Goal: Transaction & Acquisition: Purchase product/service

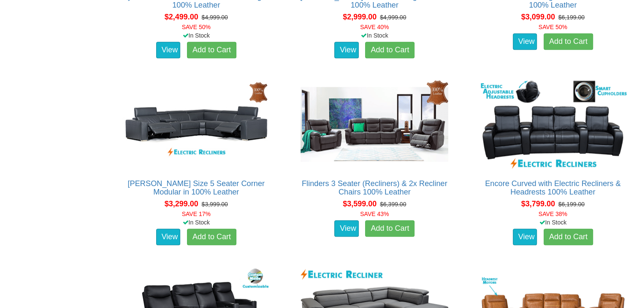
scroll to position [831, 0]
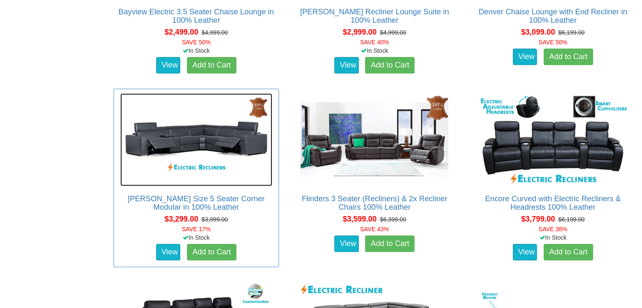
click at [206, 122] on img at bounding box center [196, 139] width 152 height 93
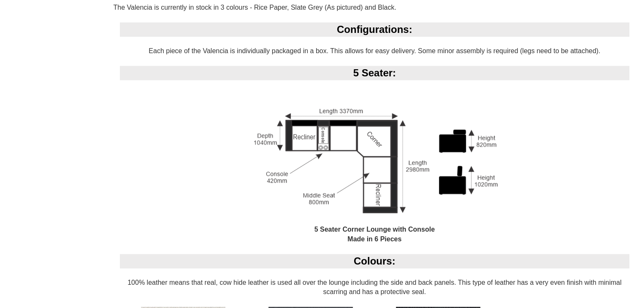
scroll to position [696, 0]
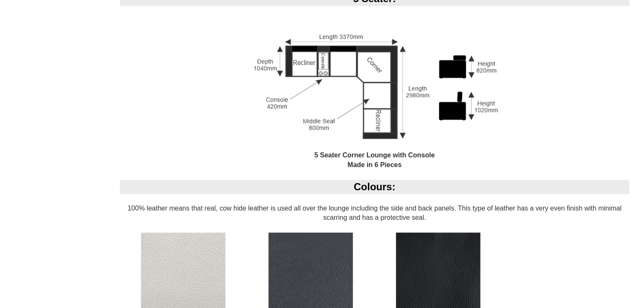
click at [210, 119] on div "5 Seater Corner Lounge with Console Made in 6 Pieces" at bounding box center [375, 98] width 510 height 164
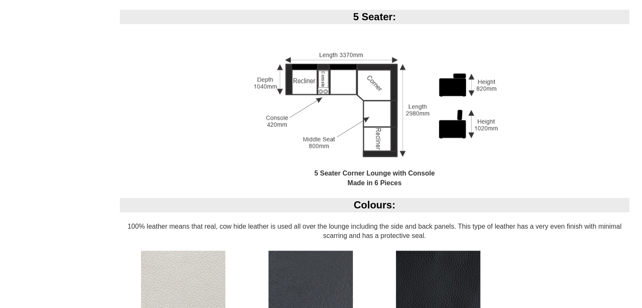
scroll to position [681, 0]
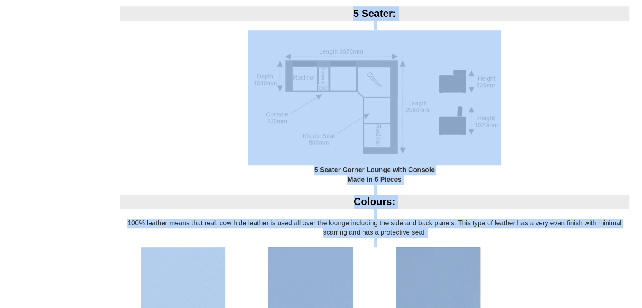
drag, startPoint x: 642, startPoint y: 174, endPoint x: 632, endPoint y: 126, distance: 49.1
click at [632, 126] on div "Advertised price is for the 5 Seater Modular lounge with 2x Electric Recliners …" at bounding box center [374, 205] width 535 height 687
click at [625, 138] on div "5 Seater Corner Lounge with Console Made in 6 Pieces" at bounding box center [375, 112] width 510 height 164
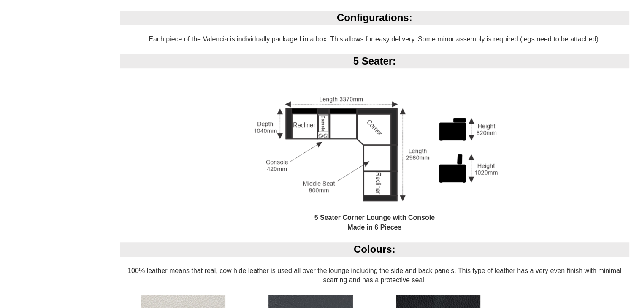
scroll to position [593, 0]
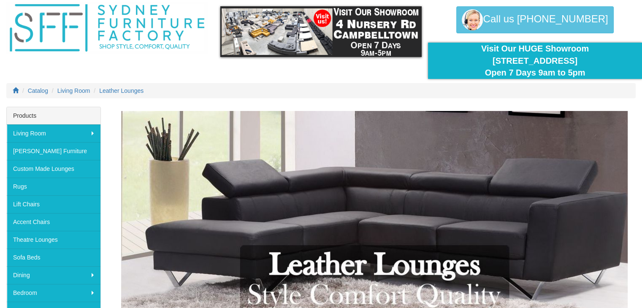
scroll to position [49, 0]
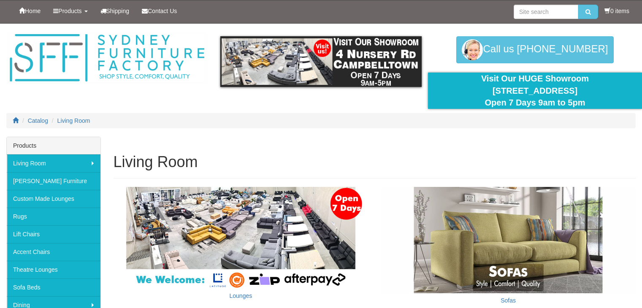
scroll to position [283, 0]
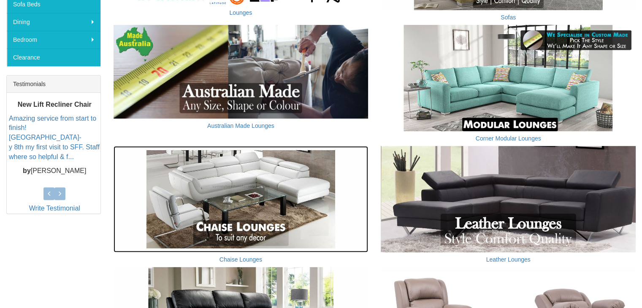
click at [244, 194] on img at bounding box center [241, 199] width 255 height 106
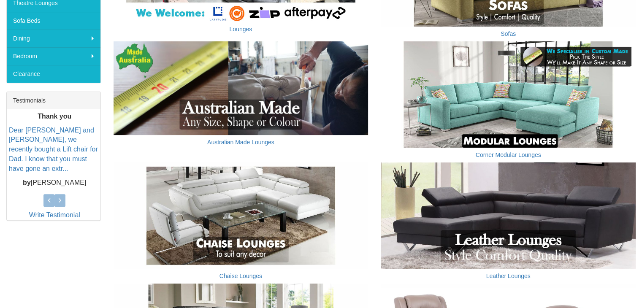
scroll to position [200, 0]
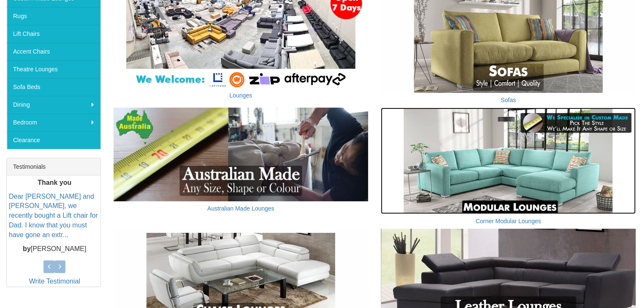
click at [546, 159] on img at bounding box center [508, 161] width 255 height 106
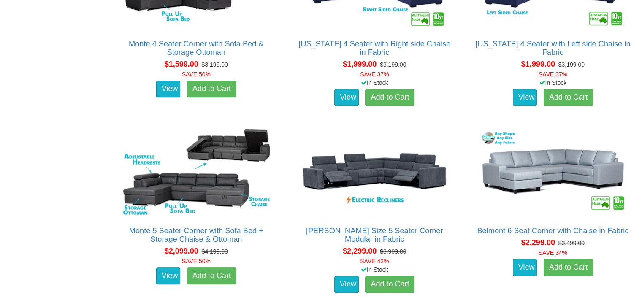
scroll to position [637, 0]
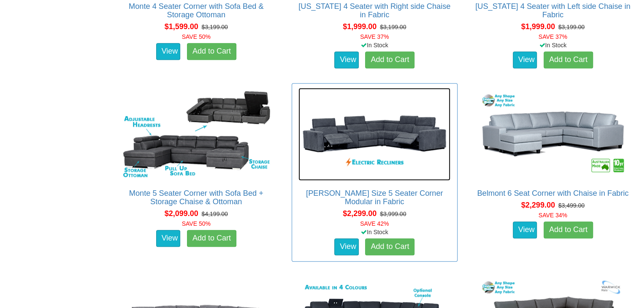
click at [400, 123] on img at bounding box center [374, 134] width 152 height 93
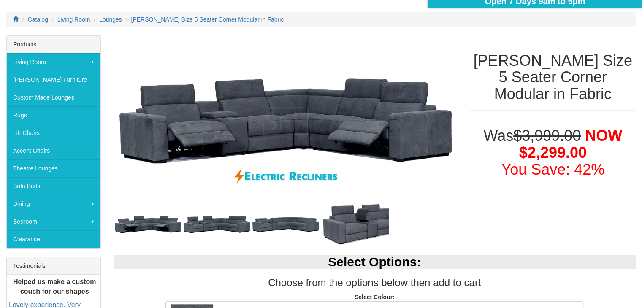
scroll to position [81, 0]
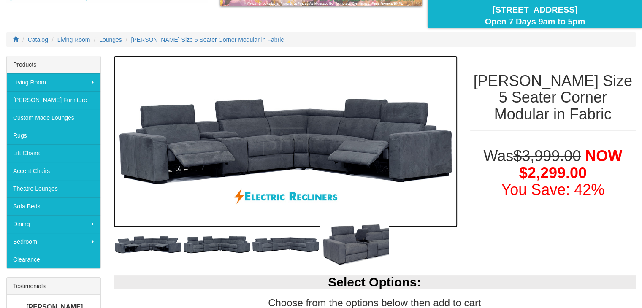
click at [376, 118] on img at bounding box center [286, 142] width 344 height 172
